Goal: Task Accomplishment & Management: Complete application form

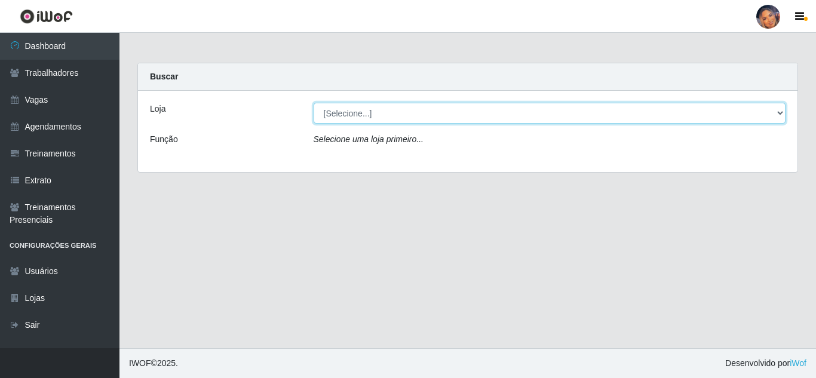
click at [404, 116] on select "[Selecione...] Supermercado Preço Bom" at bounding box center [550, 113] width 473 height 21
select select "169"
click at [314, 103] on select "[Selecione...] Supermercado Preço Bom" at bounding box center [550, 113] width 473 height 21
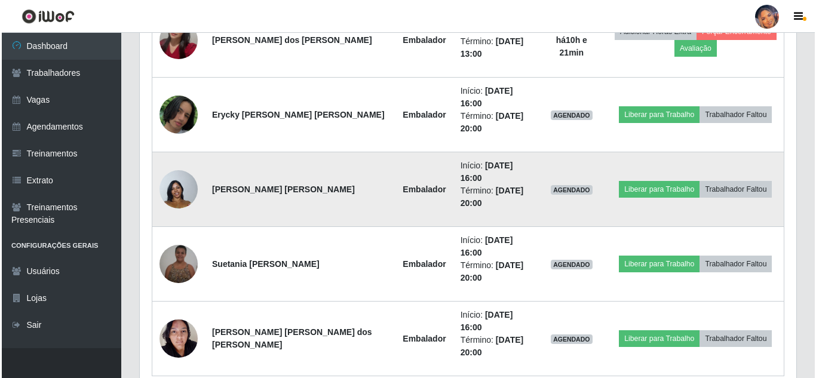
scroll to position [777, 0]
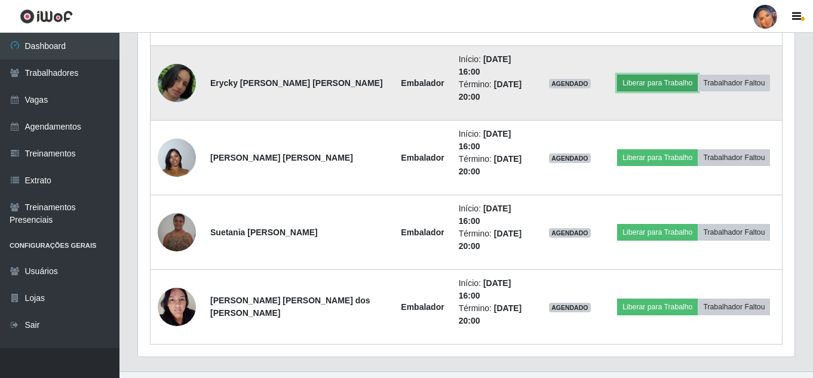
click at [634, 82] on button "Liberar para Trabalho" at bounding box center [657, 83] width 81 height 17
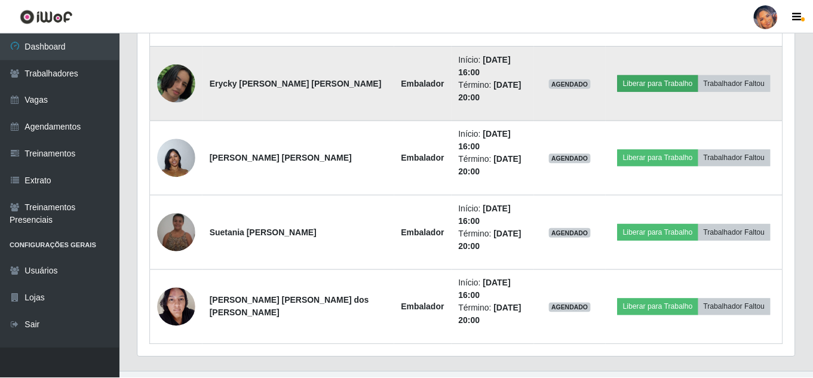
scroll to position [248, 651]
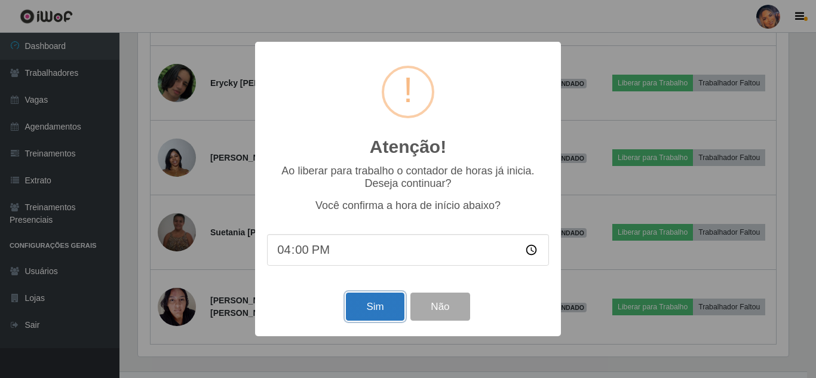
click at [378, 303] on button "Sim" at bounding box center [375, 307] width 58 height 28
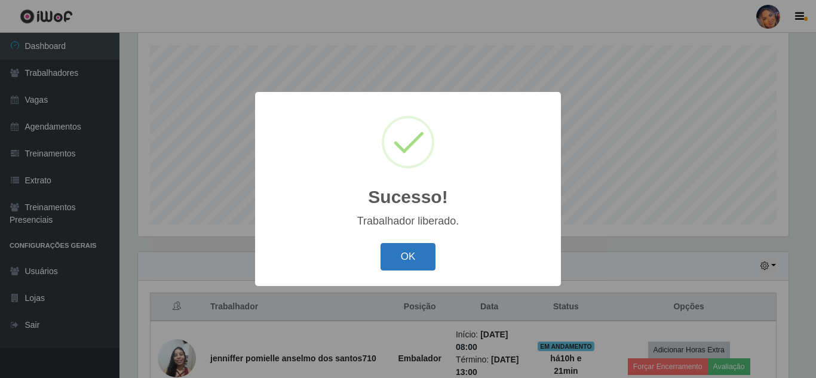
click at [416, 244] on button "OK" at bounding box center [409, 257] width 56 height 28
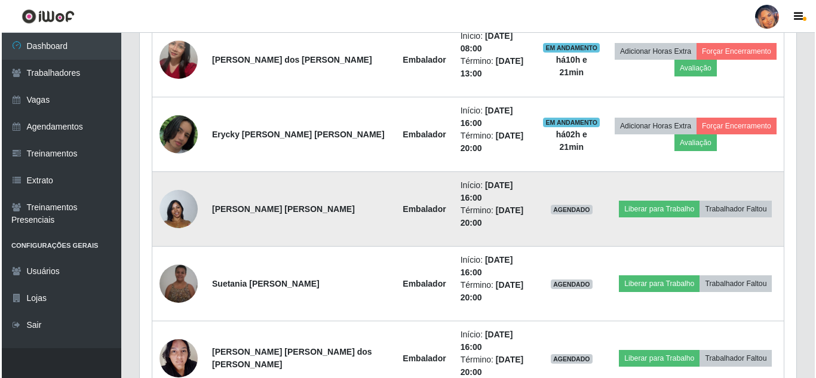
scroll to position [740, 0]
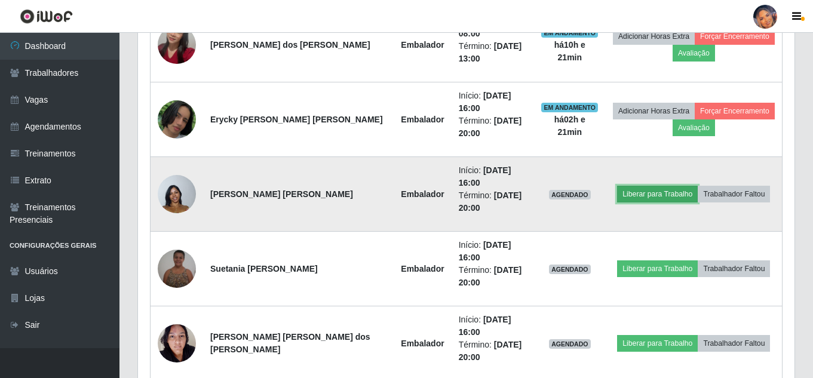
click at [628, 192] on button "Liberar para Trabalho" at bounding box center [657, 194] width 81 height 17
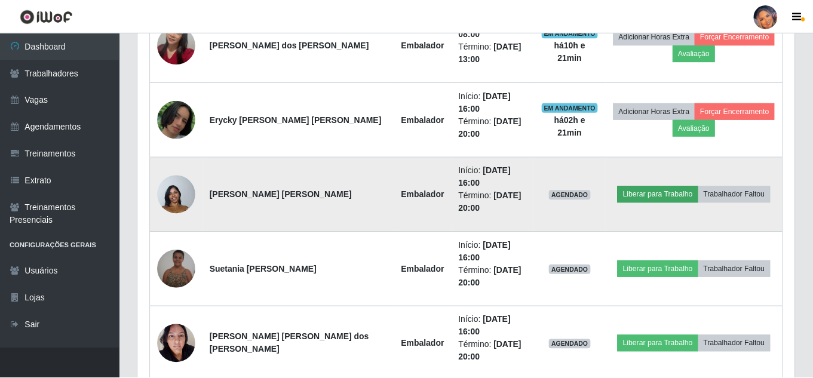
scroll to position [248, 651]
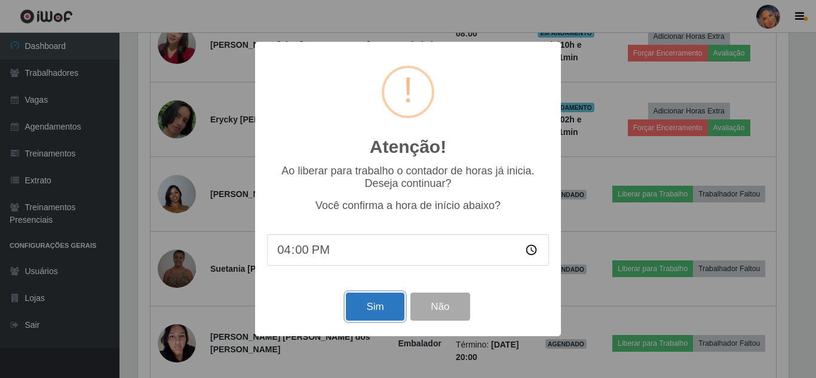
click at [378, 306] on button "Sim" at bounding box center [375, 307] width 58 height 28
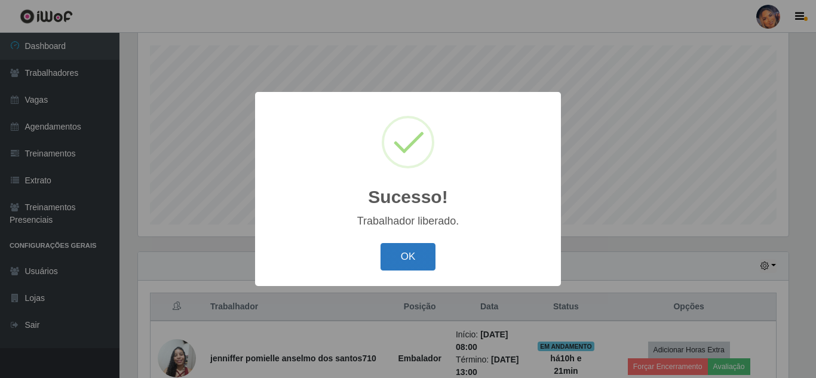
click at [405, 264] on button "OK" at bounding box center [409, 257] width 56 height 28
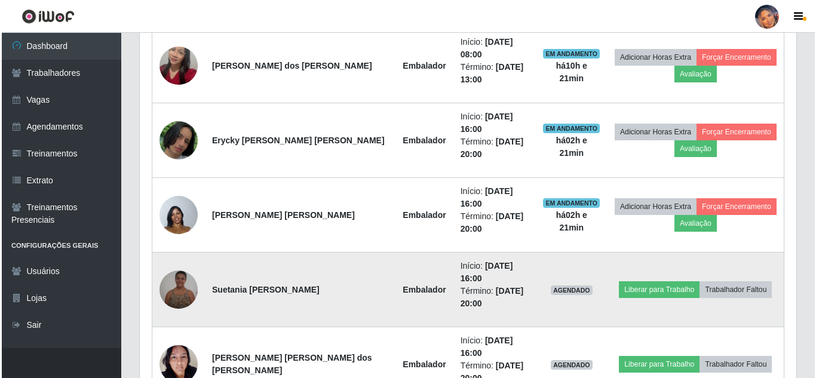
scroll to position [740, 0]
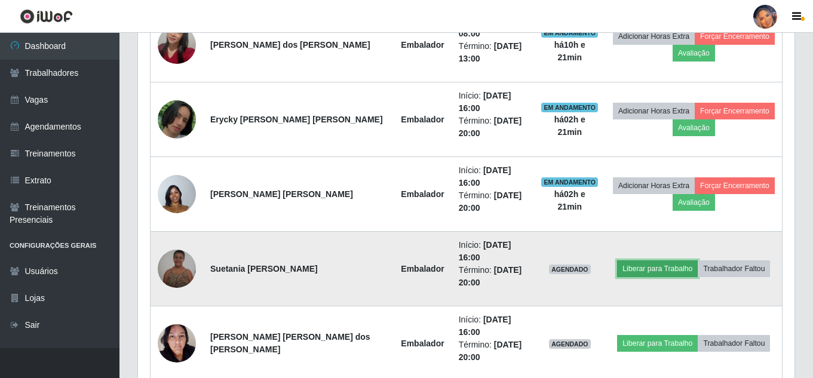
click at [639, 268] on button "Liberar para Trabalho" at bounding box center [657, 268] width 81 height 17
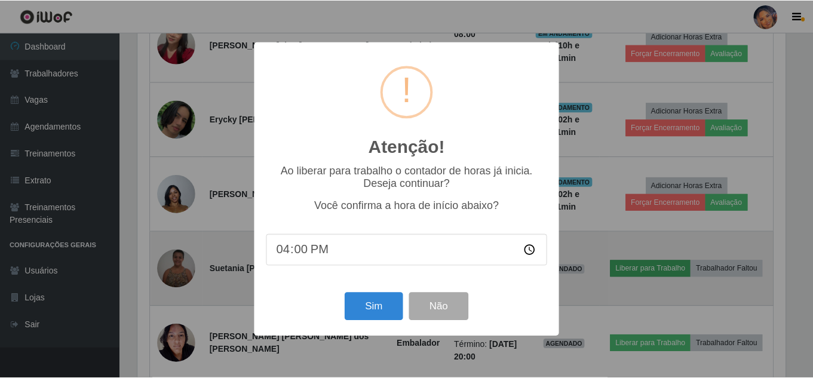
scroll to position [248, 651]
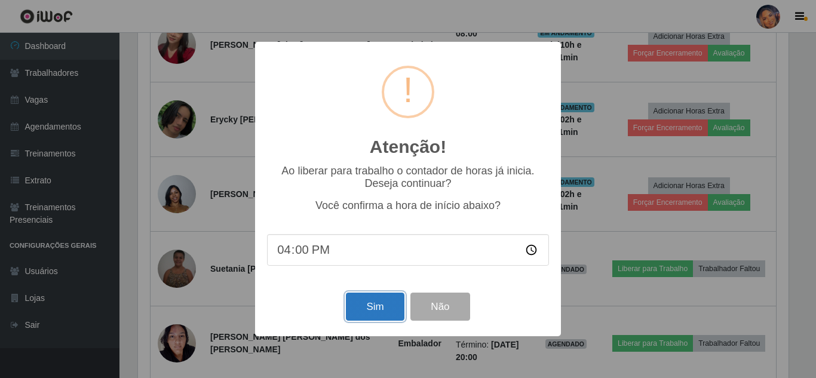
click at [388, 300] on button "Sim" at bounding box center [375, 307] width 58 height 28
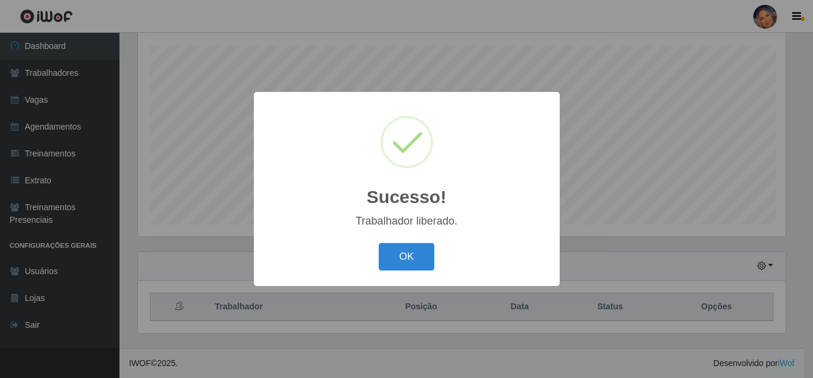
scroll to position [0, 0]
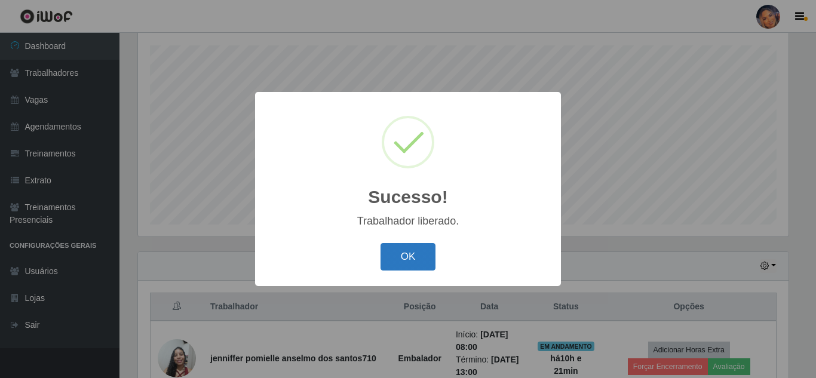
click at [418, 246] on button "OK" at bounding box center [409, 257] width 56 height 28
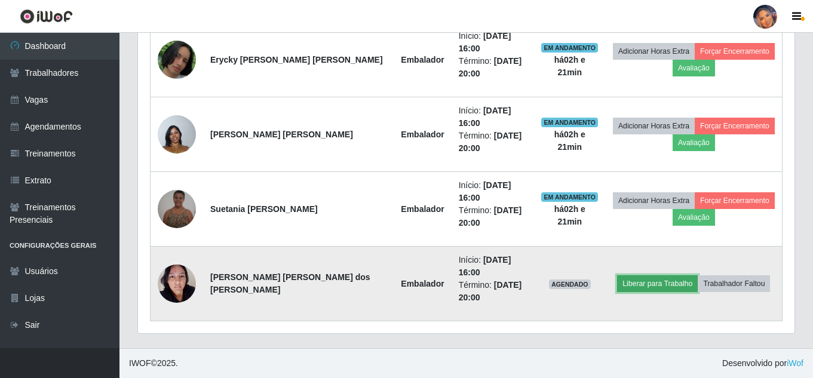
click at [638, 277] on button "Liberar para Trabalho" at bounding box center [657, 283] width 81 height 17
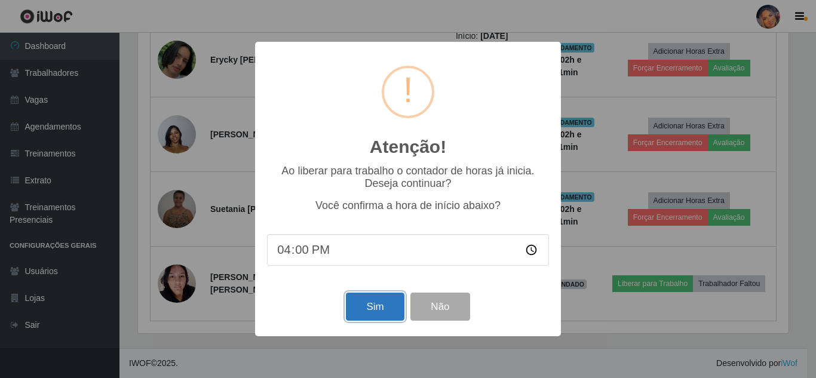
click at [369, 305] on button "Sim" at bounding box center [375, 307] width 58 height 28
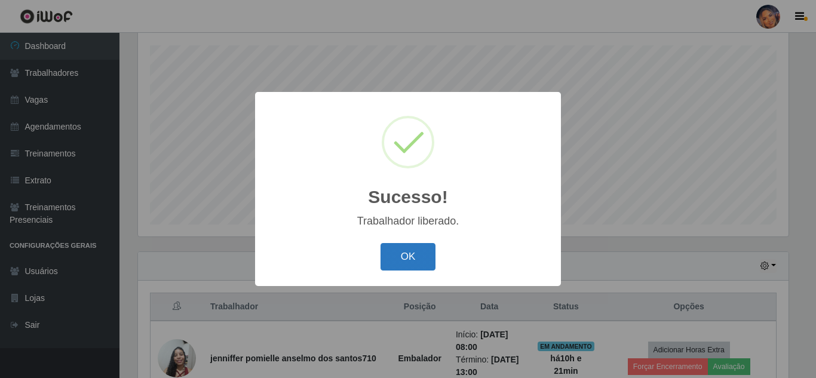
click at [401, 256] on button "OK" at bounding box center [409, 257] width 56 height 28
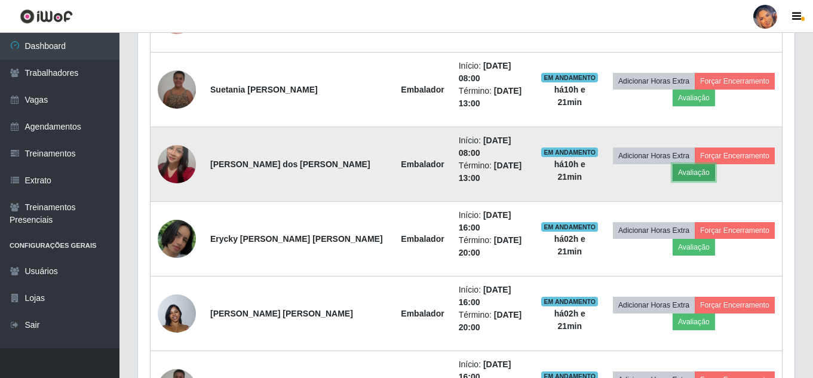
click at [682, 174] on button "Avaliação" at bounding box center [694, 172] width 42 height 17
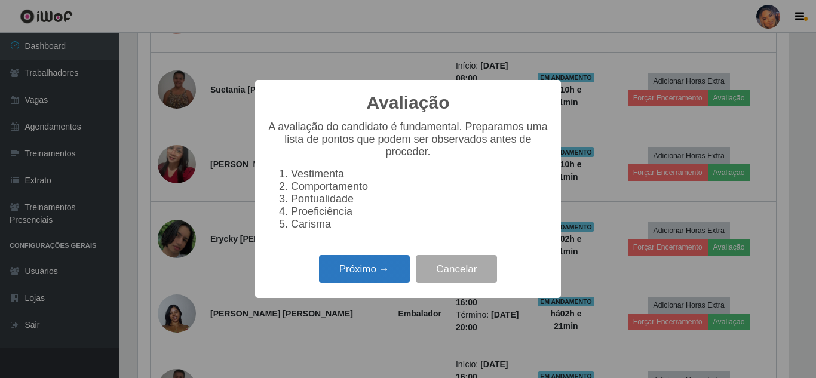
click at [373, 269] on button "Próximo →" at bounding box center [364, 269] width 91 height 28
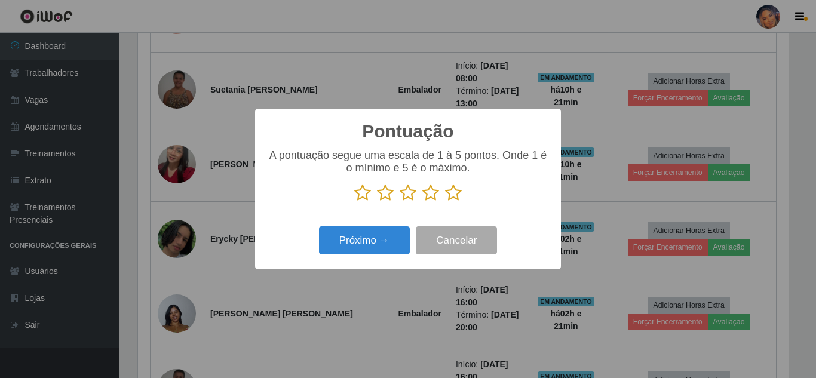
click at [454, 192] on icon at bounding box center [453, 193] width 17 height 18
click at [445, 202] on input "radio" at bounding box center [445, 202] width 0 height 0
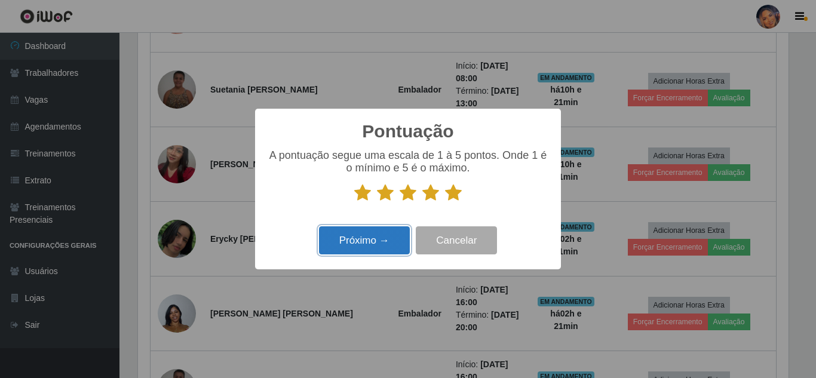
click at [366, 245] on button "Próximo →" at bounding box center [364, 240] width 91 height 28
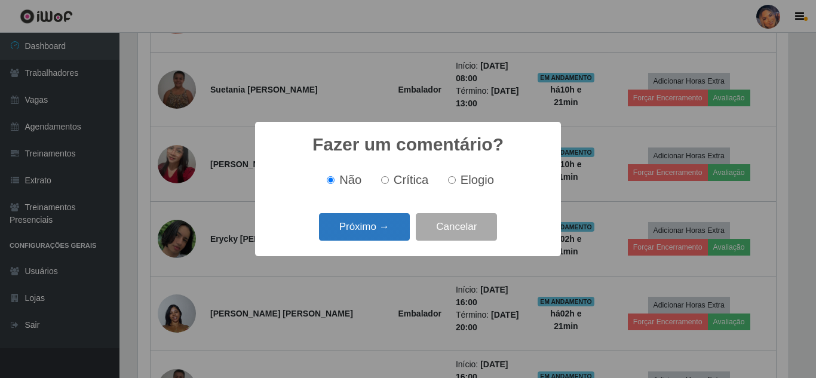
click at [370, 228] on button "Próximo →" at bounding box center [364, 227] width 91 height 28
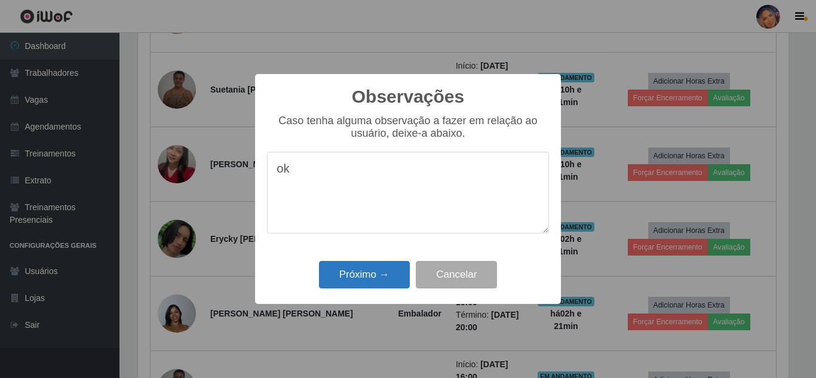
type textarea "ok"
click at [370, 270] on button "Próximo →" at bounding box center [364, 275] width 91 height 28
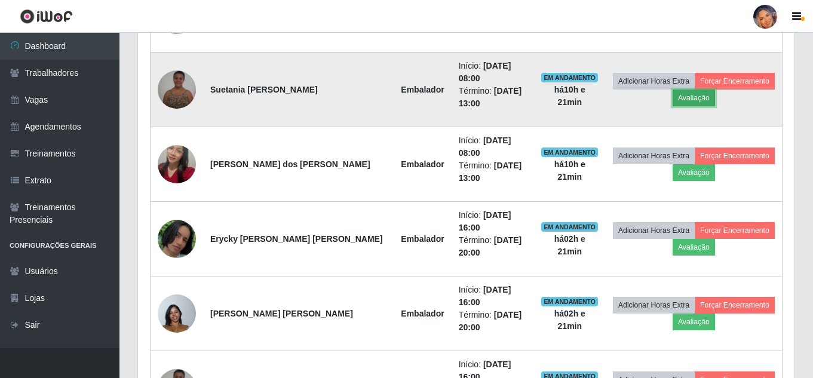
click at [677, 91] on button "Avaliação" at bounding box center [694, 98] width 42 height 17
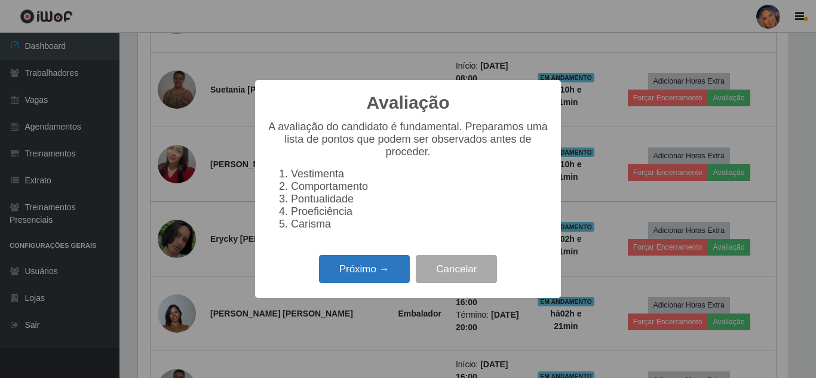
click at [348, 278] on button "Próximo →" at bounding box center [364, 269] width 91 height 28
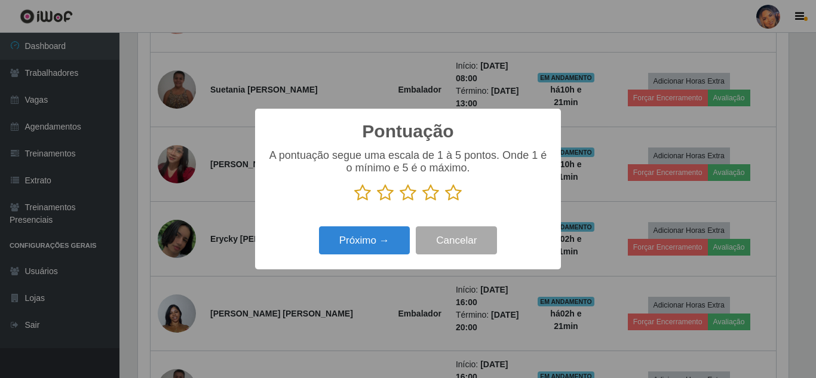
click at [455, 197] on icon at bounding box center [453, 193] width 17 height 18
click at [445, 202] on input "radio" at bounding box center [445, 202] width 0 height 0
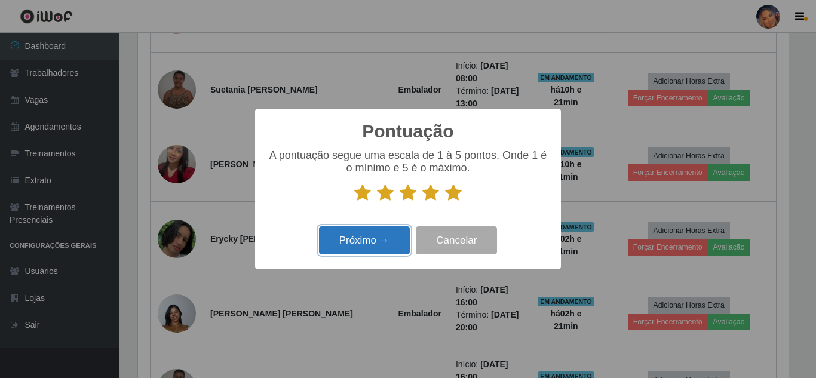
click at [379, 241] on button "Próximo →" at bounding box center [364, 240] width 91 height 28
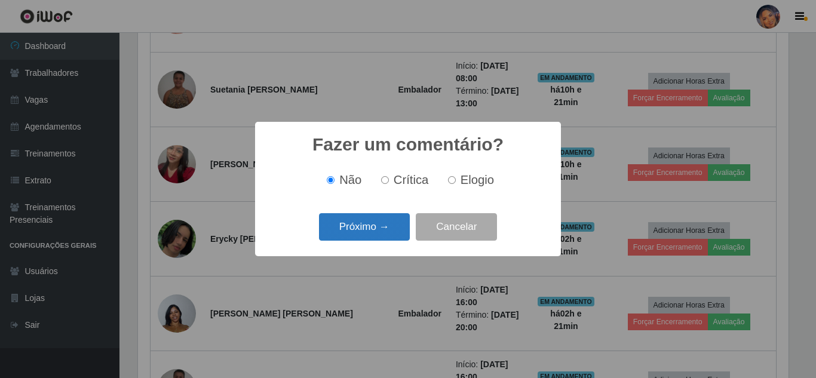
click at [392, 222] on button "Próximo →" at bounding box center [364, 227] width 91 height 28
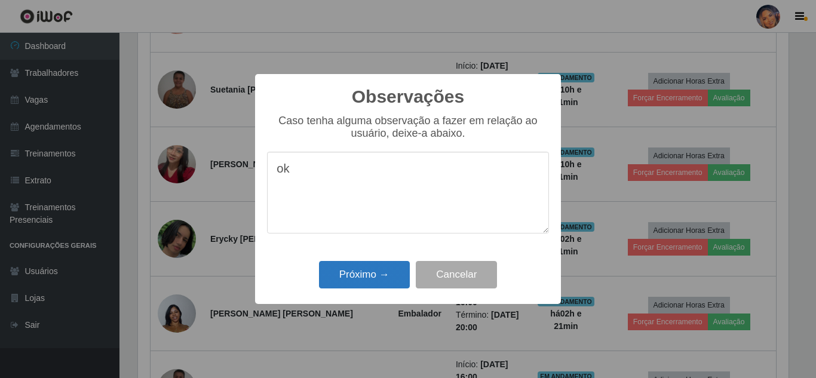
type textarea "ok"
click at [390, 267] on button "Próximo →" at bounding box center [364, 275] width 91 height 28
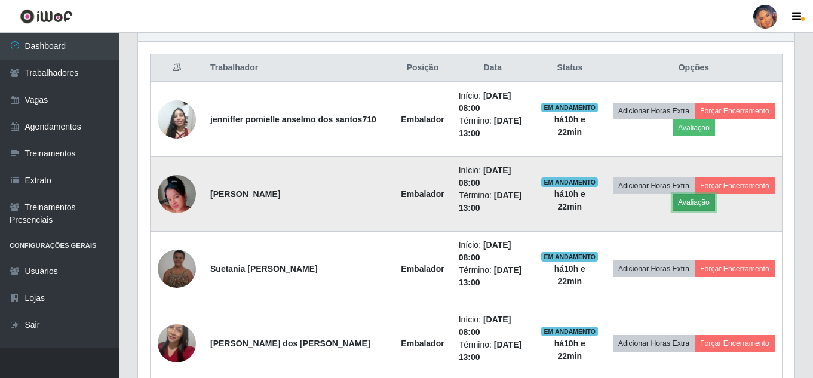
click at [687, 201] on button "Avaliação" at bounding box center [694, 202] width 42 height 17
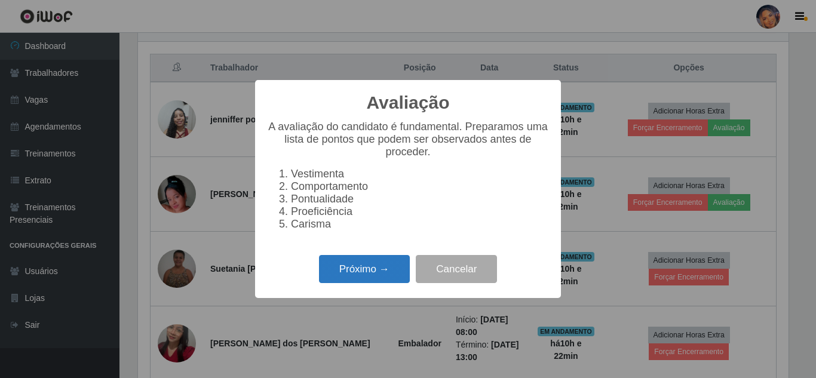
click at [362, 280] on button "Próximo →" at bounding box center [364, 269] width 91 height 28
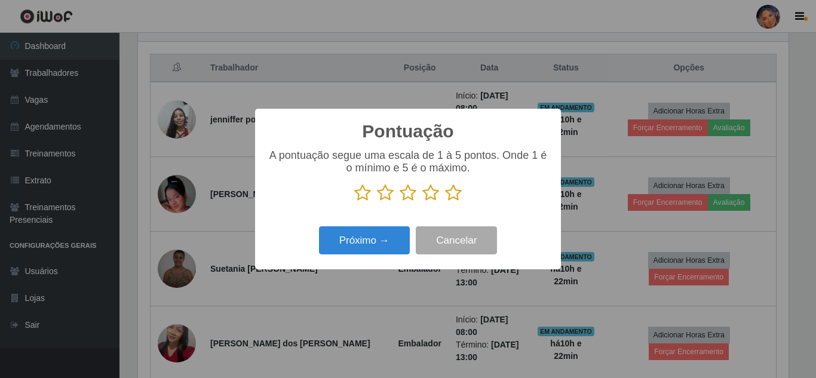
click at [452, 194] on icon at bounding box center [453, 193] width 17 height 18
click at [445, 202] on input "radio" at bounding box center [445, 202] width 0 height 0
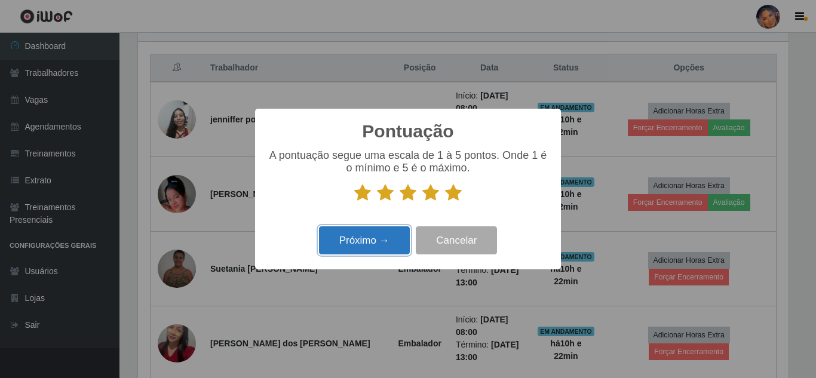
click at [370, 237] on button "Próximo →" at bounding box center [364, 240] width 91 height 28
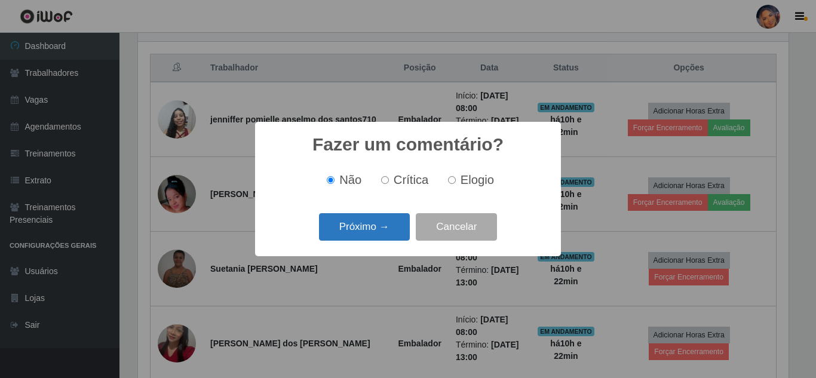
click at [377, 228] on button "Próximo →" at bounding box center [364, 227] width 91 height 28
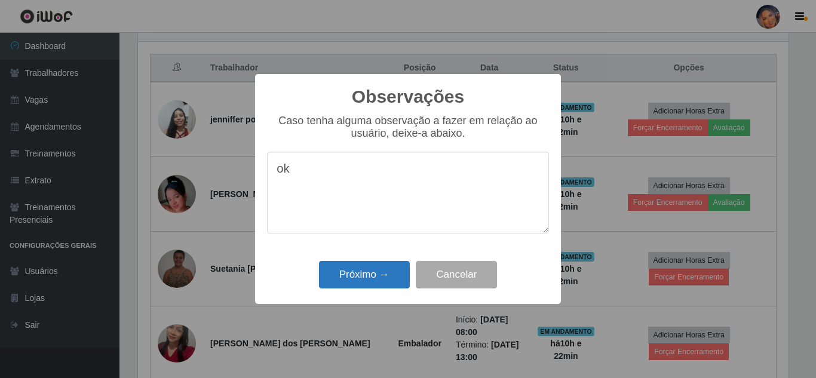
type textarea "ok"
click at [371, 280] on button "Próximo →" at bounding box center [364, 275] width 91 height 28
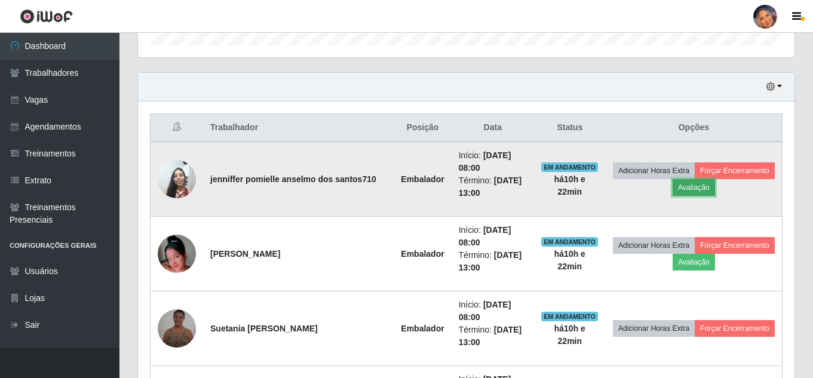
click at [701, 186] on button "Avaliação" at bounding box center [694, 187] width 42 height 17
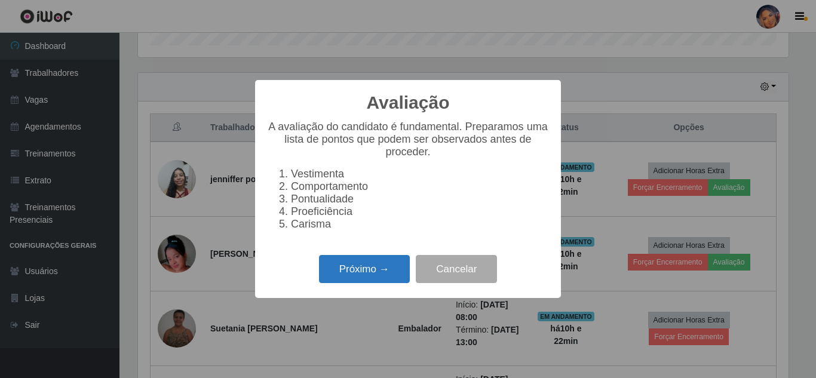
click at [384, 265] on button "Próximo →" at bounding box center [364, 269] width 91 height 28
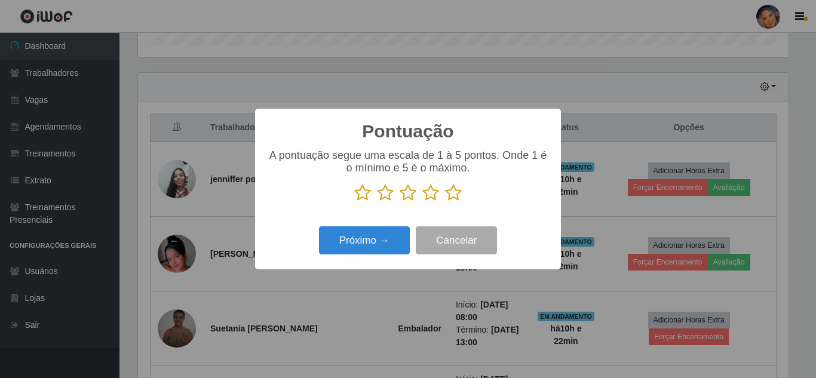
click at [455, 190] on icon at bounding box center [453, 193] width 17 height 18
click at [445, 202] on input "radio" at bounding box center [445, 202] width 0 height 0
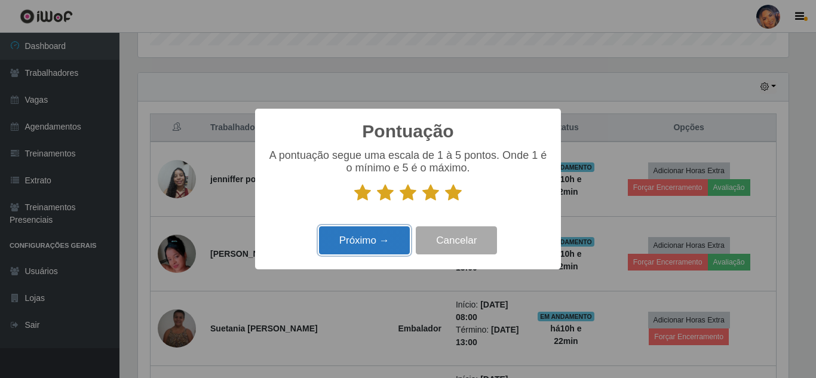
click at [358, 237] on button "Próximo →" at bounding box center [364, 240] width 91 height 28
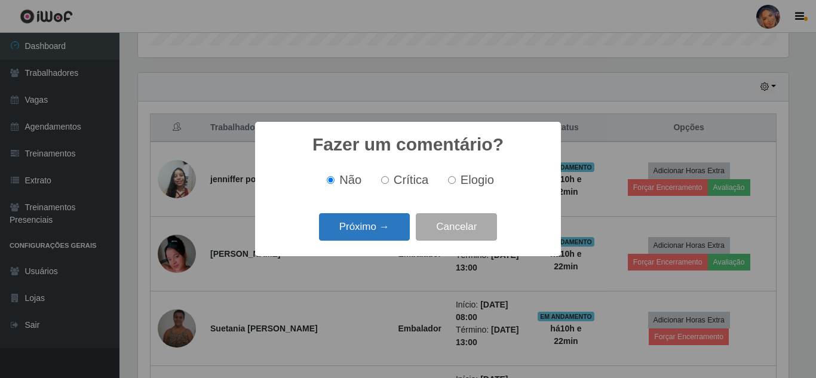
click at [369, 228] on button "Próximo →" at bounding box center [364, 227] width 91 height 28
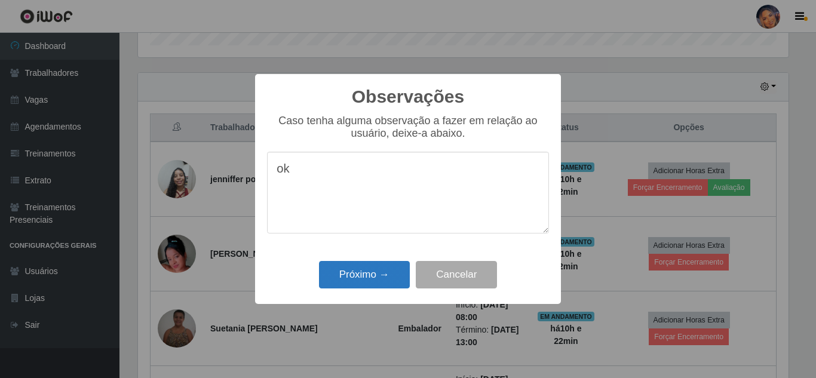
type textarea "ok"
click at [380, 273] on button "Próximo →" at bounding box center [364, 275] width 91 height 28
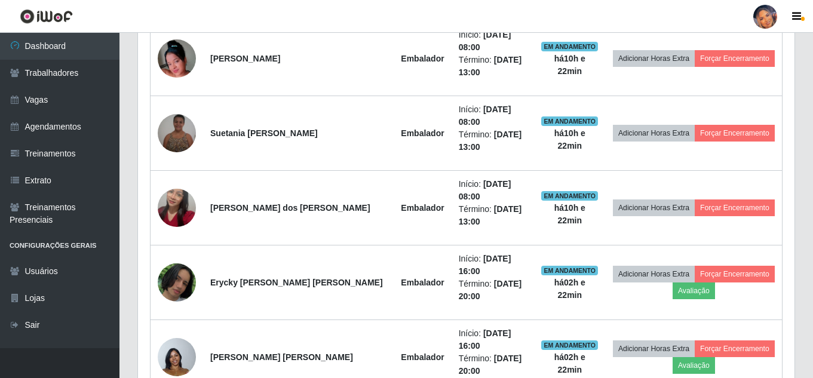
scroll to position [621, 0]
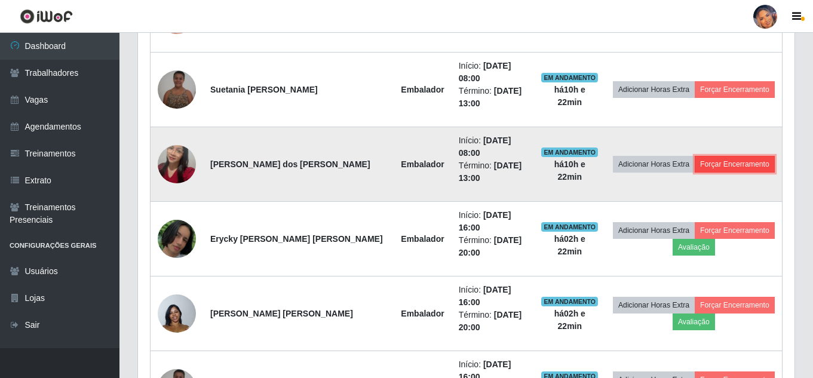
click at [708, 160] on button "Forçar Encerramento" at bounding box center [735, 164] width 80 height 17
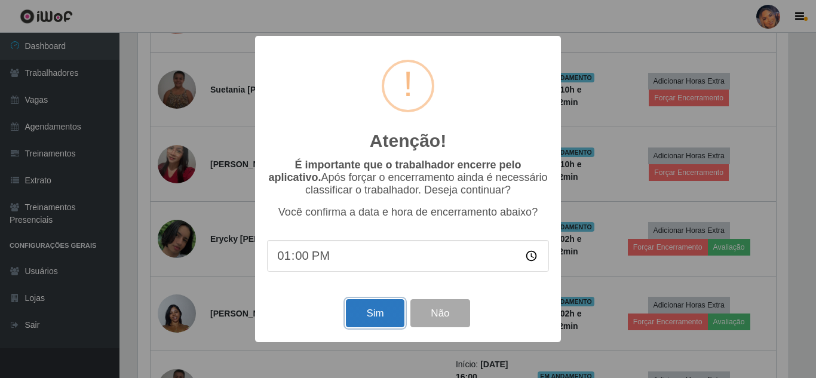
click at [378, 310] on button "Sim" at bounding box center [375, 313] width 58 height 28
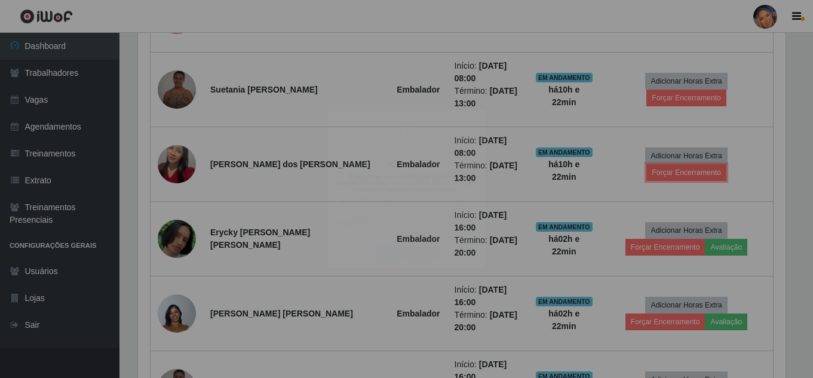
scroll to position [597155, 596746]
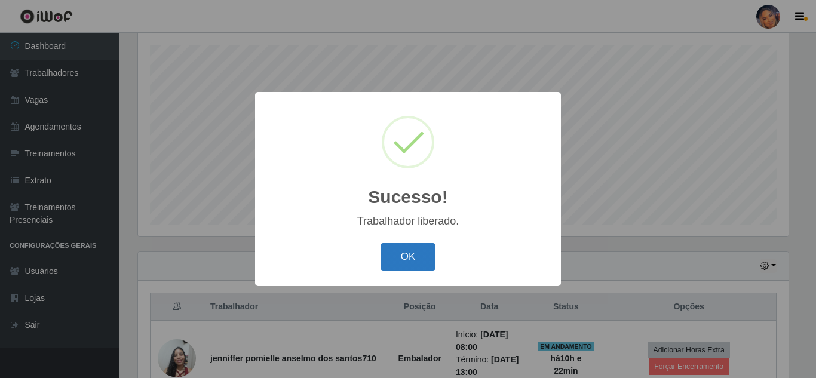
click at [408, 253] on button "OK" at bounding box center [409, 257] width 56 height 28
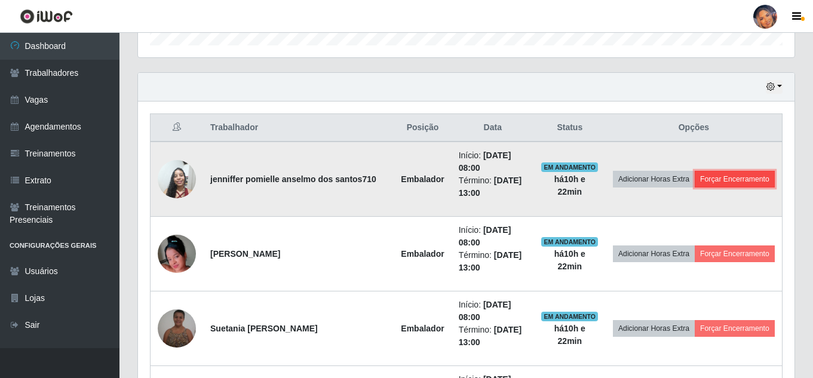
click at [700, 171] on button "Forçar Encerramento" at bounding box center [735, 179] width 80 height 17
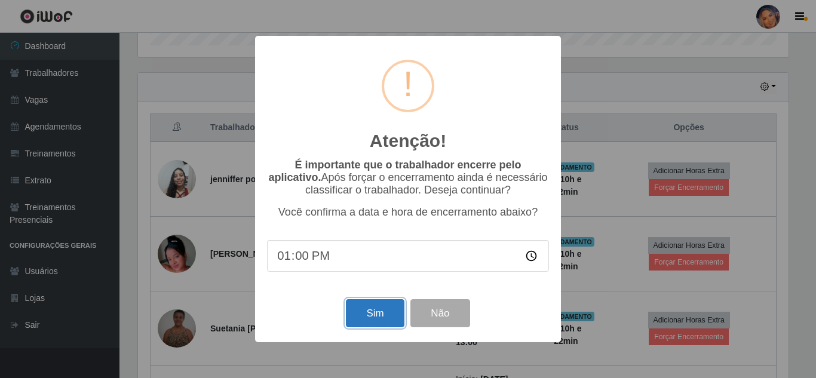
click at [378, 309] on button "Sim" at bounding box center [375, 313] width 58 height 28
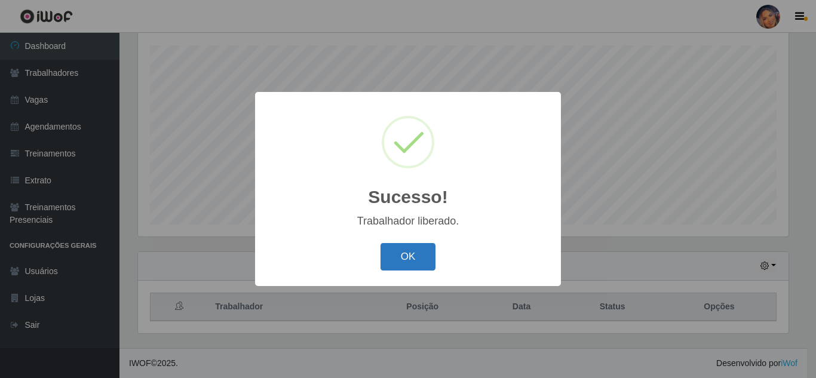
click at [403, 253] on button "OK" at bounding box center [409, 257] width 56 height 28
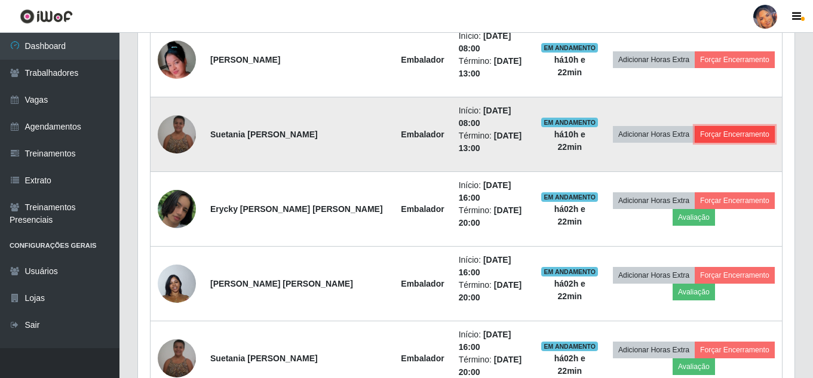
click at [727, 126] on button "Forçar Encerramento" at bounding box center [735, 134] width 80 height 17
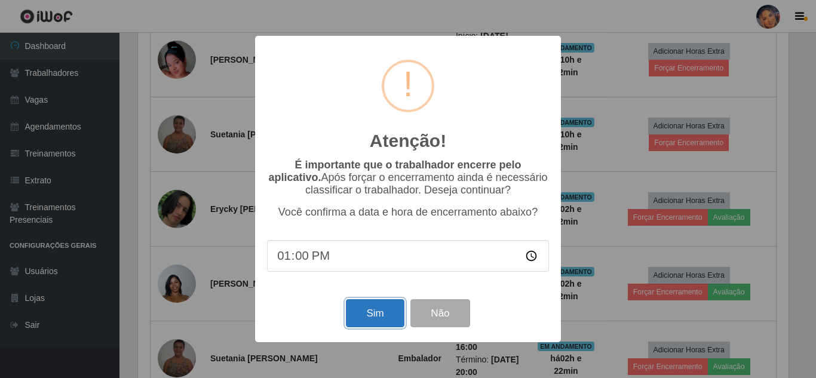
click at [376, 306] on button "Sim" at bounding box center [375, 313] width 58 height 28
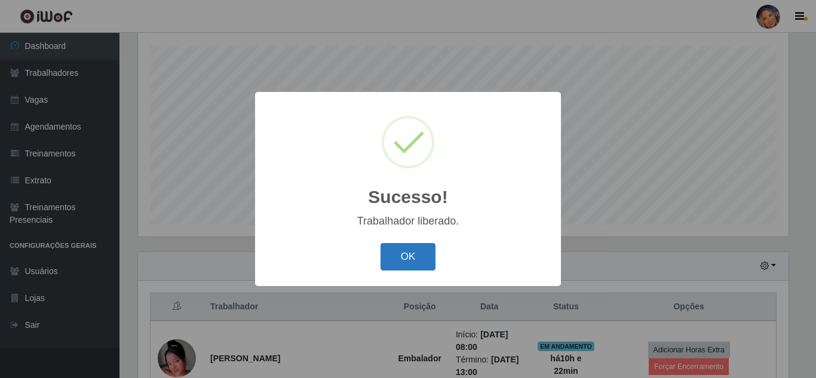
click at [396, 255] on button "OK" at bounding box center [409, 257] width 56 height 28
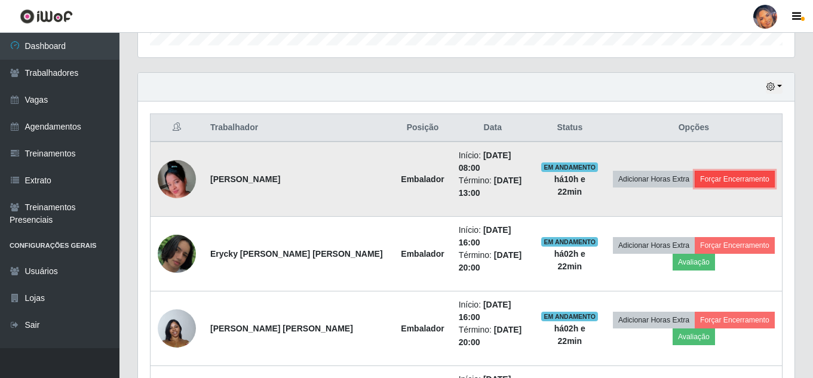
click at [701, 173] on button "Forçar Encerramento" at bounding box center [735, 179] width 80 height 17
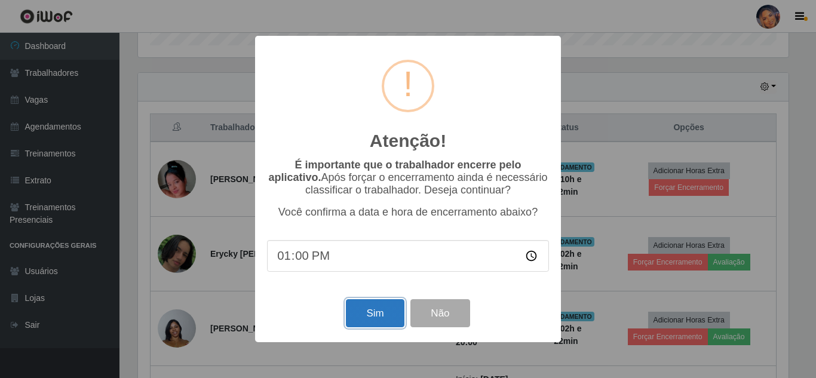
click at [361, 310] on button "Sim" at bounding box center [375, 313] width 58 height 28
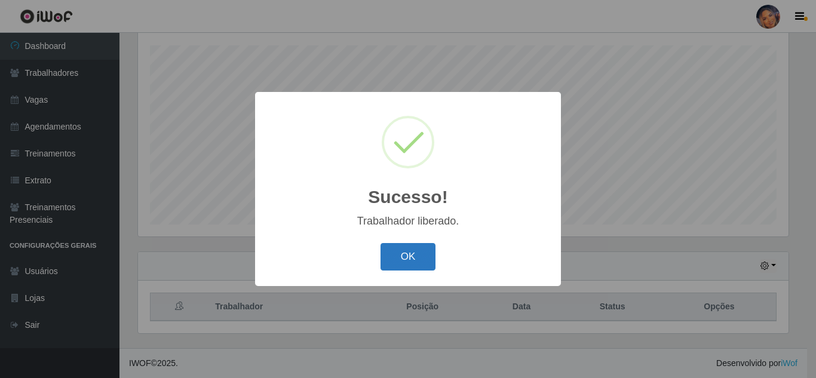
click at [413, 249] on button "OK" at bounding box center [409, 257] width 56 height 28
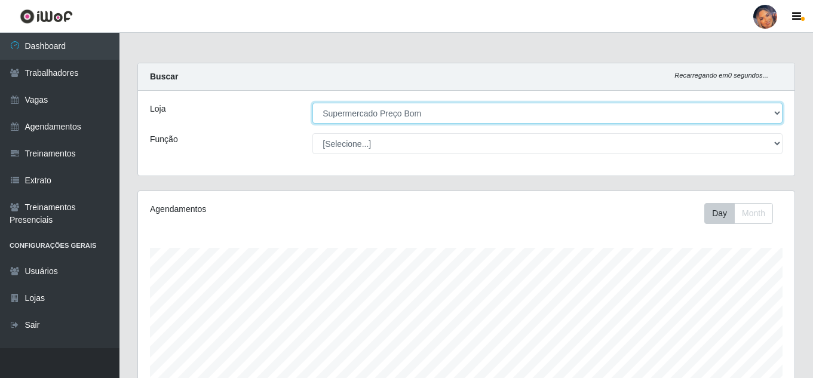
click at [780, 106] on select "[Selecione...] Supermercado Preço Bom" at bounding box center [547, 113] width 470 height 21
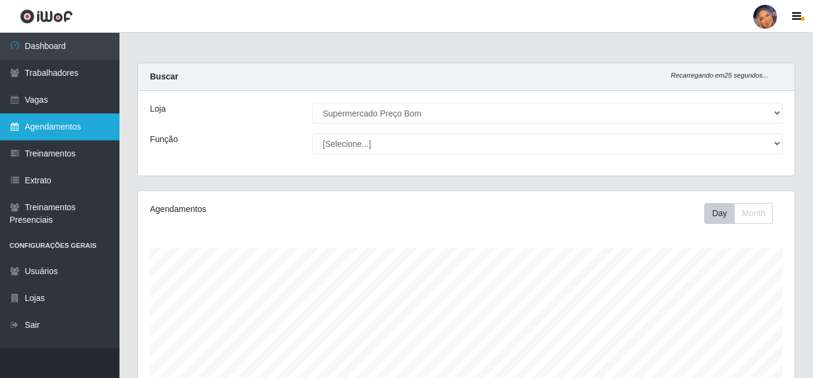
click at [90, 124] on link "Agendamentos" at bounding box center [59, 127] width 119 height 27
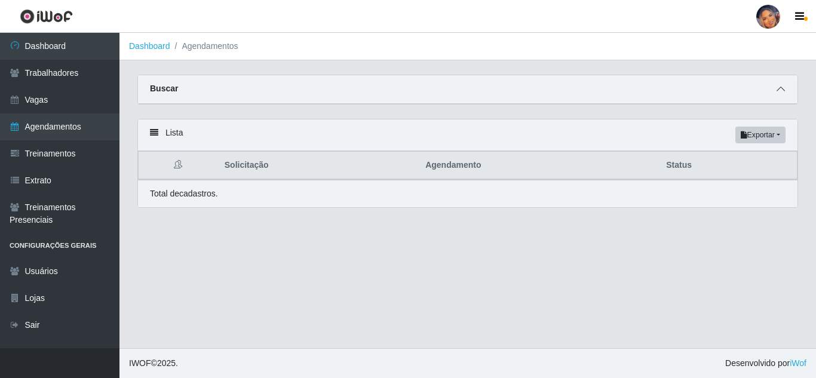
click at [785, 88] on span at bounding box center [781, 89] width 14 height 14
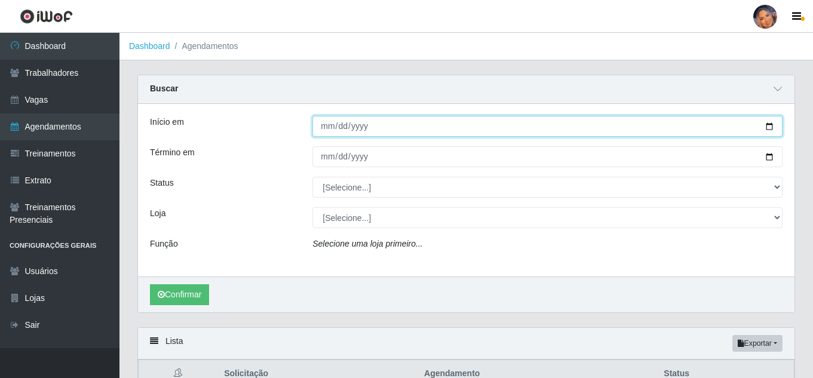
click at [769, 125] on input "Início em" at bounding box center [547, 126] width 470 height 21
type input "[DATE]"
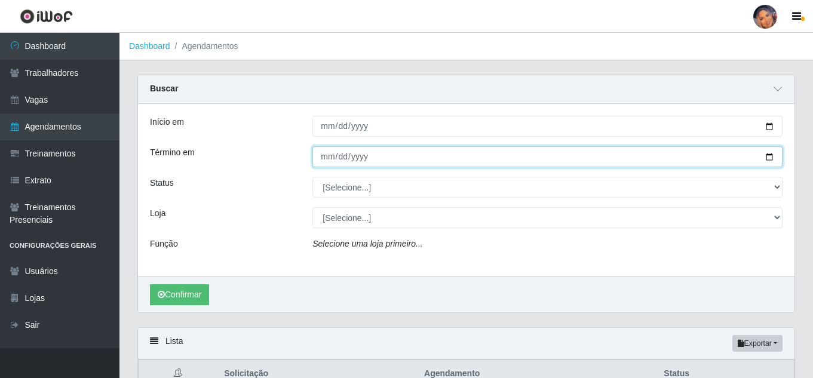
click at [771, 153] on input "Término em" at bounding box center [547, 156] width 470 height 21
type input "[DATE]"
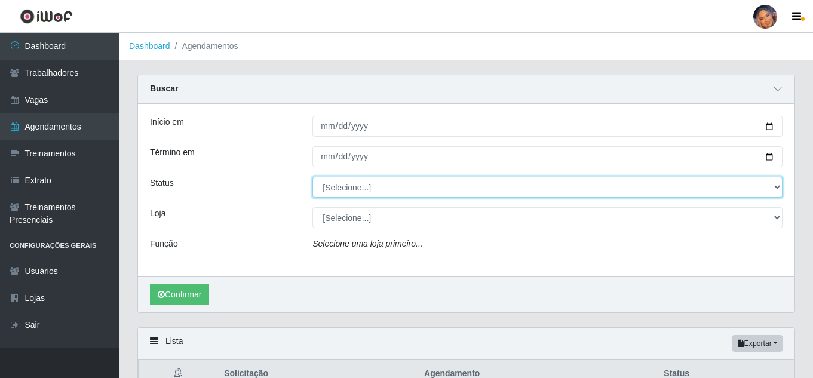
click at [768, 192] on select "[Selecione...] AGENDADO AGUARDANDO LIBERAR EM ANDAMENTO EM REVISÃO FINALIZADO C…" at bounding box center [547, 187] width 470 height 21
select select "AGENDADO"
click at [312, 177] on select "[Selecione...] AGENDADO AGUARDANDO LIBERAR EM ANDAMENTO EM REVISÃO FINALIZADO C…" at bounding box center [547, 187] width 470 height 21
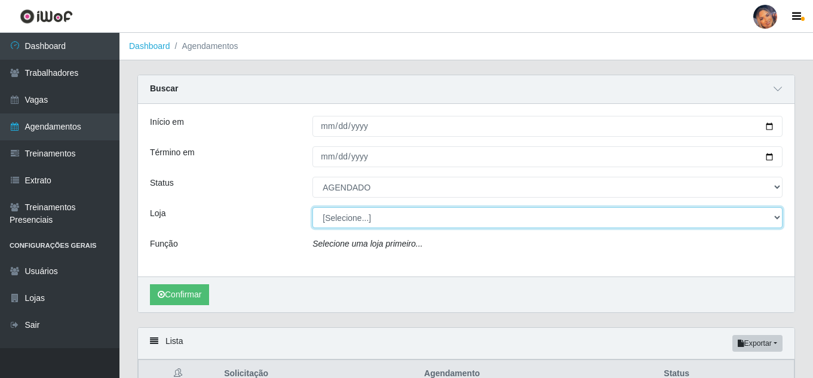
click at [781, 219] on select "[Selecione...] Supermercado Preço Bom" at bounding box center [547, 217] width 470 height 21
select select "169"
click at [312, 208] on select "[Selecione...] Supermercado Preço Bom" at bounding box center [547, 217] width 470 height 21
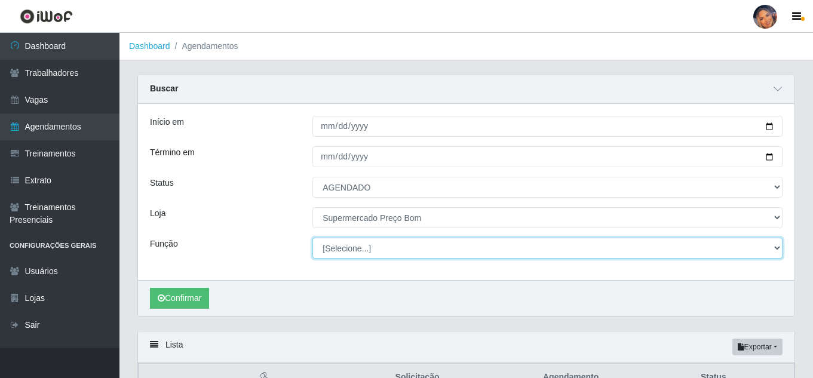
click at [768, 252] on select "[Selecione...] ASG ASG + ASG ++ Balconista Balconista + Balconista ++ Embalador…" at bounding box center [547, 248] width 470 height 21
select select "73"
click at [312, 238] on select "[Selecione...] ASG ASG + ASG ++ Balconista Balconista + Balconista ++ Embalador…" at bounding box center [547, 248] width 470 height 21
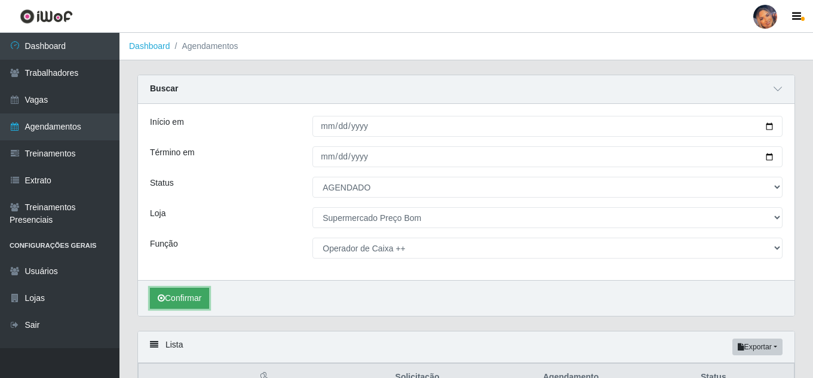
click at [195, 297] on button "Confirmar" at bounding box center [179, 298] width 59 height 21
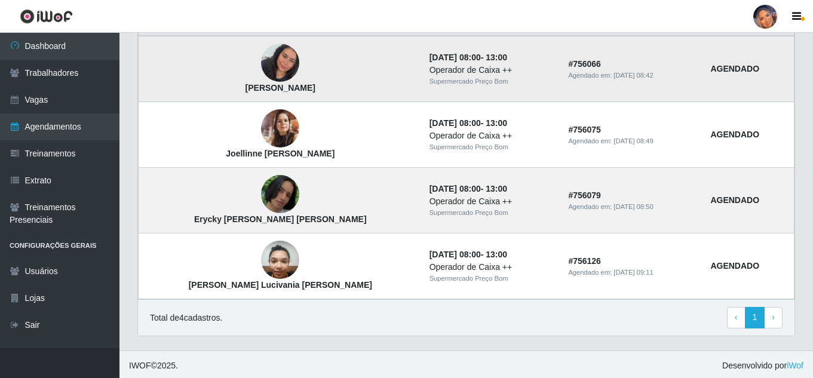
scroll to position [358, 0]
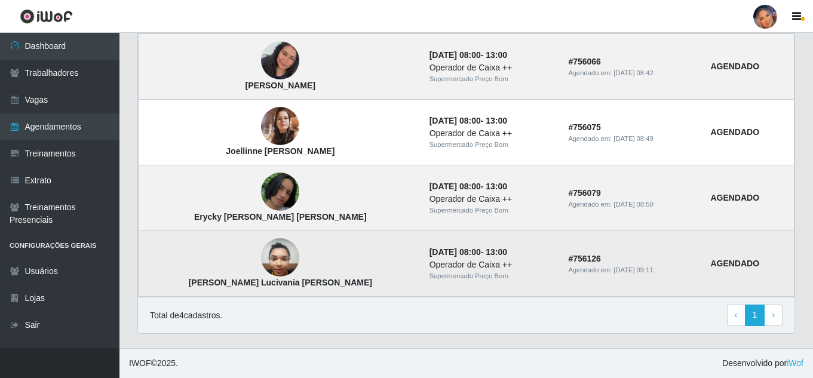
click at [261, 254] on img at bounding box center [280, 257] width 38 height 51
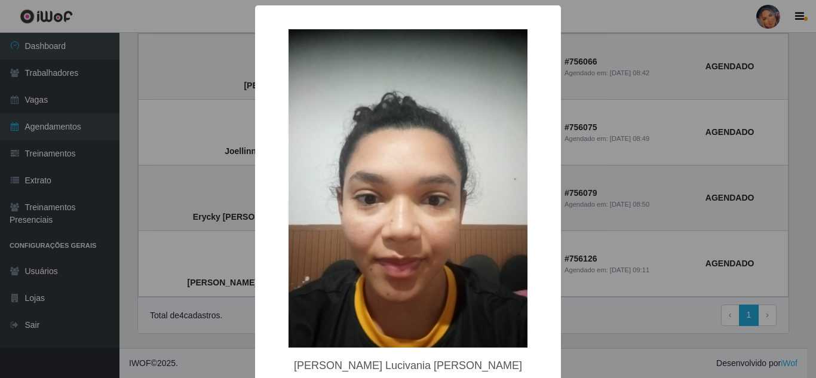
click at [192, 266] on div "× [PERSON_NAME] Lucivania [PERSON_NAME] OK Cancel" at bounding box center [408, 189] width 816 height 378
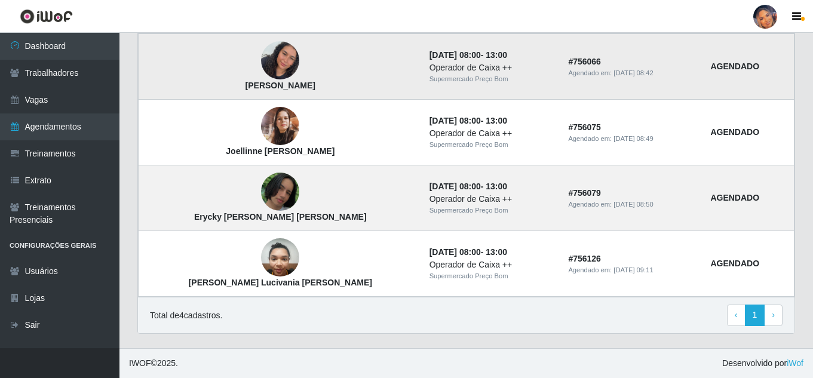
click at [262, 54] on img at bounding box center [280, 60] width 38 height 39
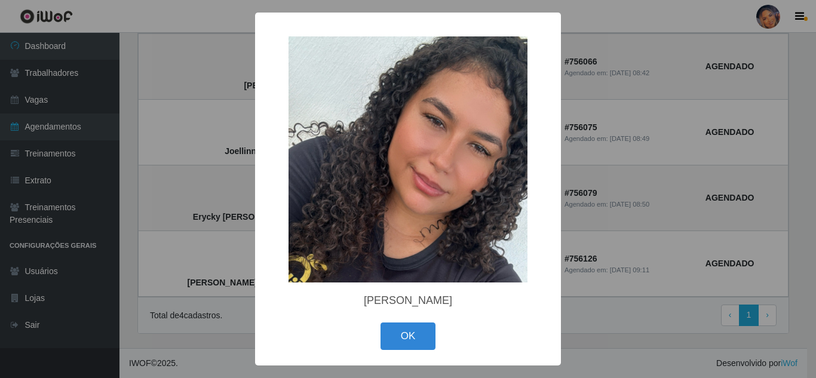
click at [171, 183] on div "× [PERSON_NAME] OK Cancel" at bounding box center [408, 189] width 816 height 378
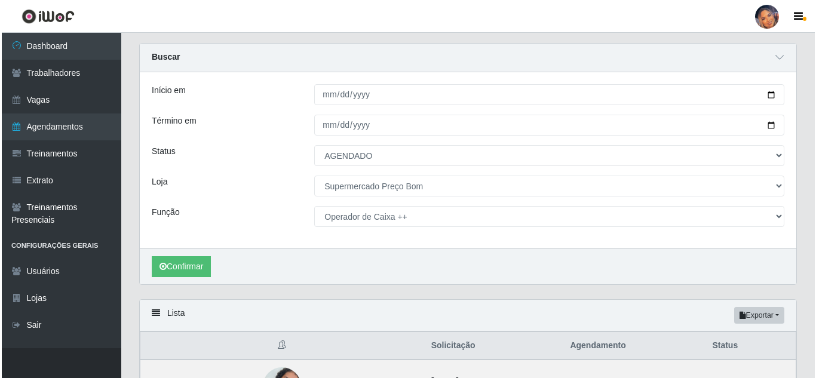
scroll to position [0, 0]
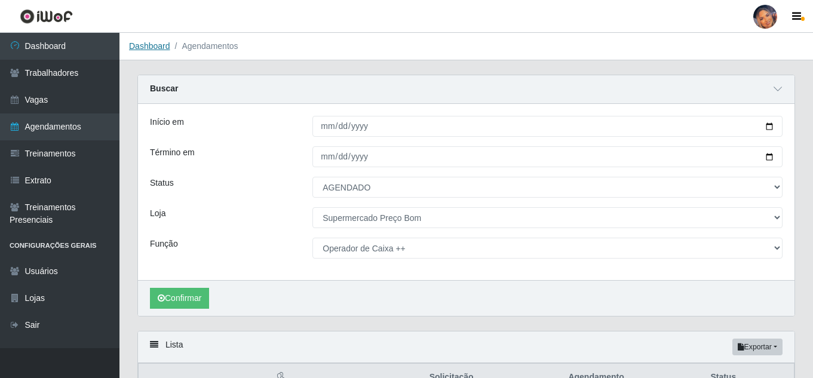
click at [151, 44] on link "Dashboard" at bounding box center [149, 46] width 41 height 10
